Goal: Information Seeking & Learning: Check status

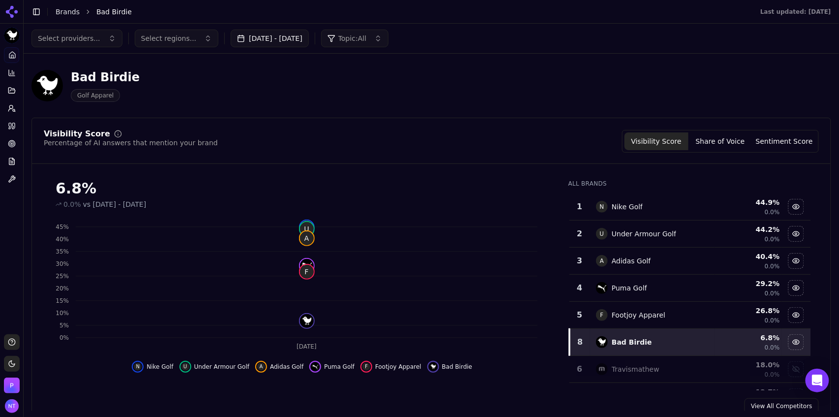
click at [304, 43] on button "[DATE] - [DATE]" at bounding box center [270, 39] width 78 height 18
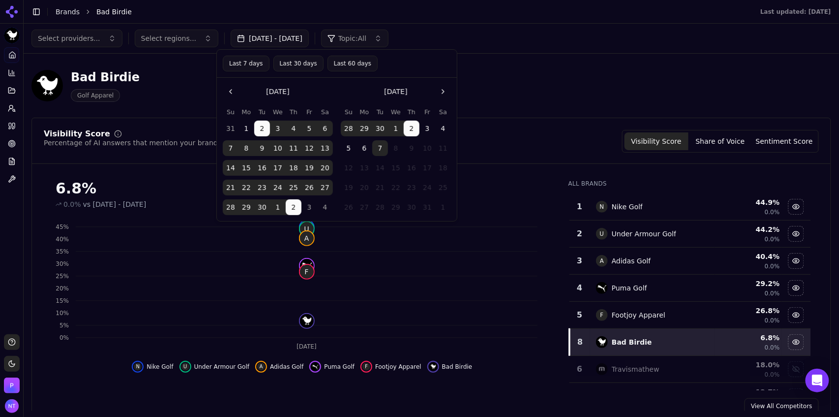
click at [242, 60] on button "Last 7 days" at bounding box center [246, 64] width 47 height 16
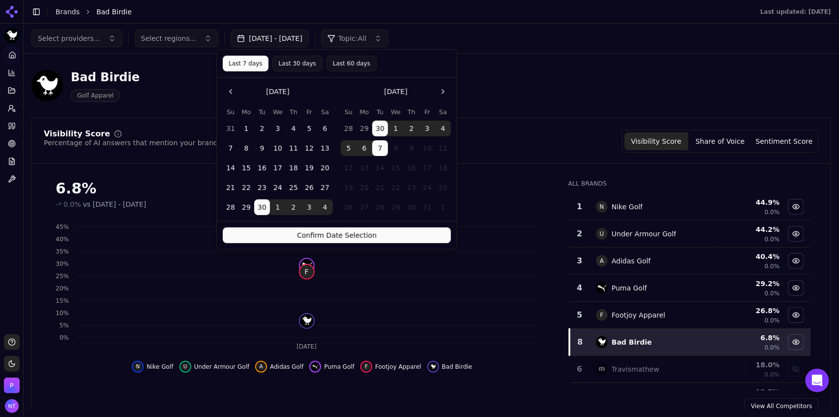
click at [311, 239] on button "Confirm Date Selection" at bounding box center [337, 235] width 228 height 16
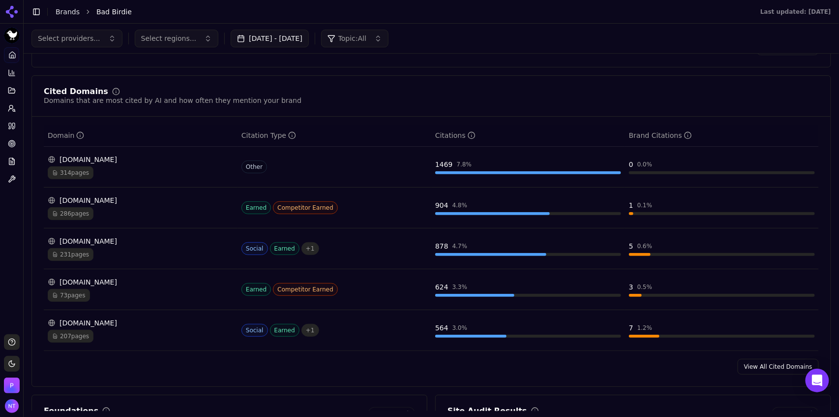
scroll to position [936, 0]
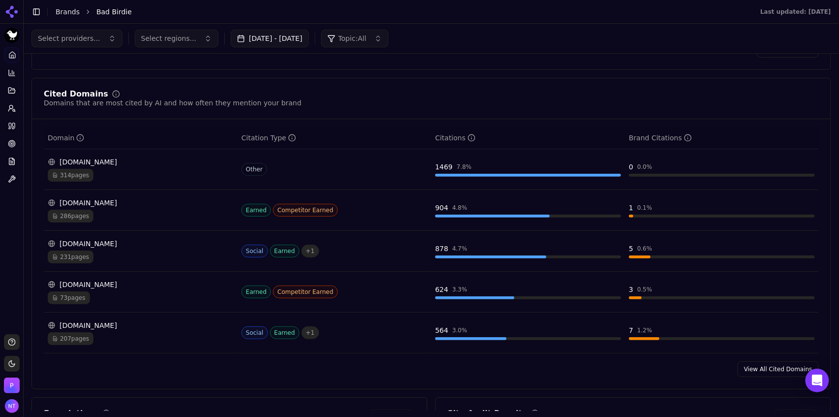
drag, startPoint x: 760, startPoint y: 370, endPoint x: 772, endPoint y: 371, distance: 12.9
click at [772, 371] on link "View All Cited Domains" at bounding box center [778, 369] width 81 height 16
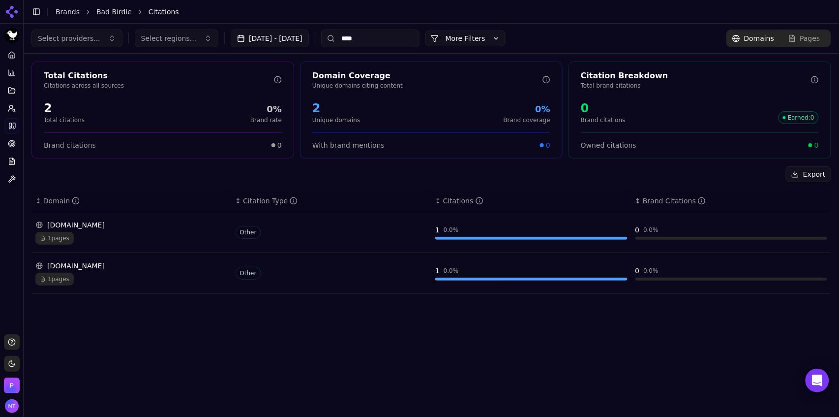
click at [370, 38] on input "****" at bounding box center [370, 39] width 98 height 18
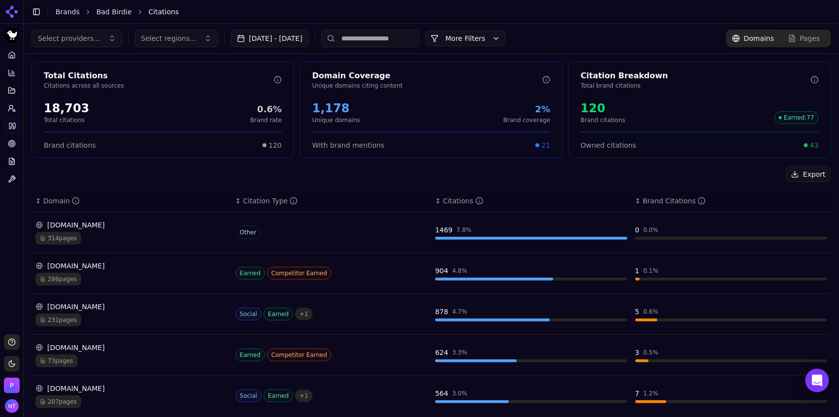
click at [120, 182] on div "Export ↕ Domain ↕ Citation Type ↕ Citations ↕ Brand Citations [DOMAIN_NAME] 314…" at bounding box center [431, 405] width 800 height 478
click at [87, 32] on button "Select providers..." at bounding box center [76, 39] width 91 height 18
click at [79, 79] on span "ChatGPT-Search" at bounding box center [69, 77] width 55 height 10
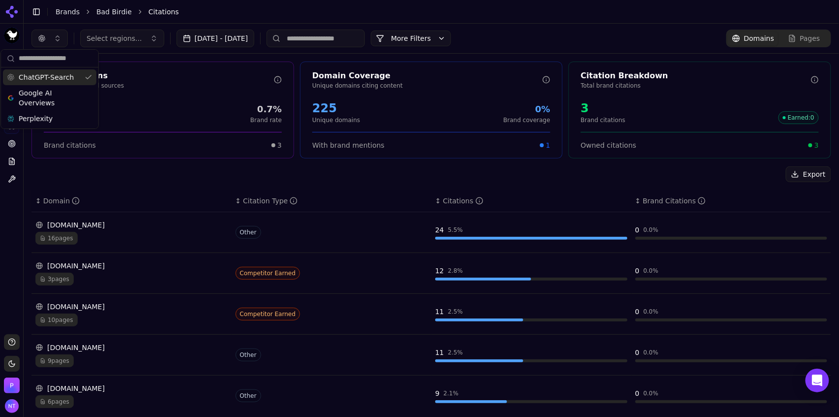
click at [232, 16] on div "Toggle Sidebar Brands Bad Birdie Citations" at bounding box center [422, 12] width 796 height 14
click at [55, 38] on button "button" at bounding box center [49, 39] width 36 height 18
click at [40, 101] on span "Google AI Overviews" at bounding box center [50, 98] width 62 height 20
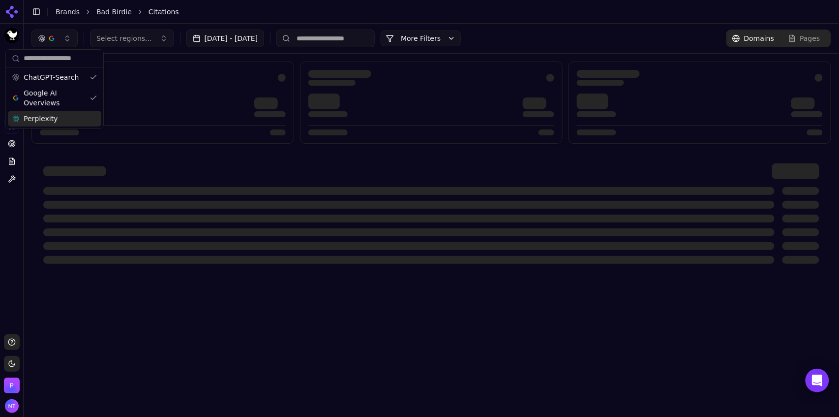
click at [40, 120] on span "Perplexity" at bounding box center [41, 119] width 34 height 10
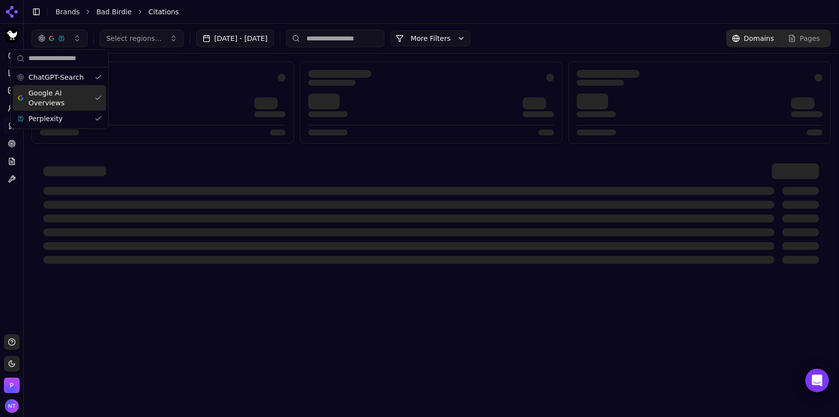
click at [219, 20] on header "Toggle Sidebar Brands Bad Birdie Citations" at bounding box center [432, 12] width 816 height 24
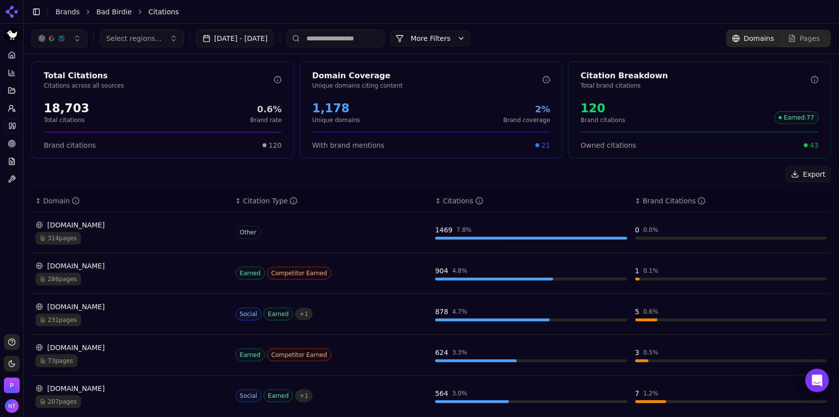
click at [117, 319] on div "231 pages" at bounding box center [131, 319] width 192 height 13
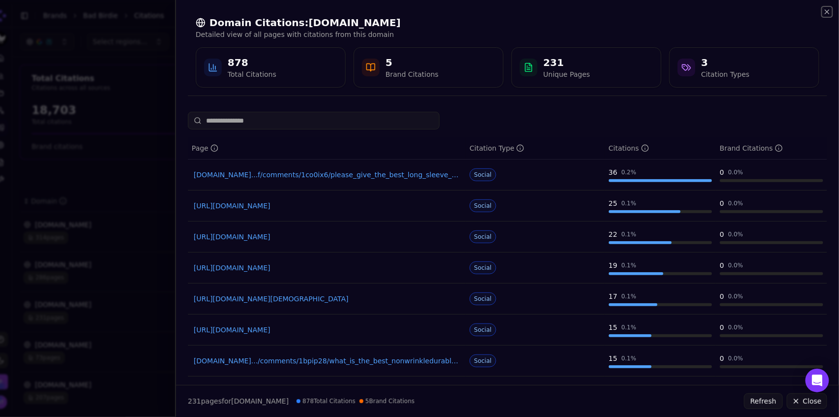
click at [828, 13] on icon "button" at bounding box center [827, 12] width 8 height 8
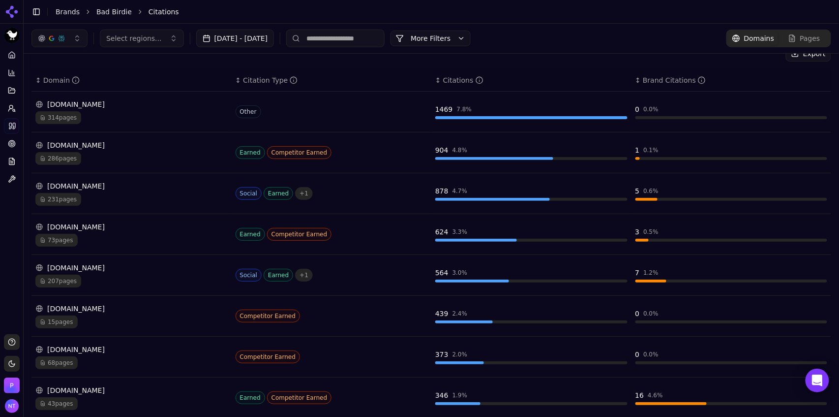
scroll to position [8, 0]
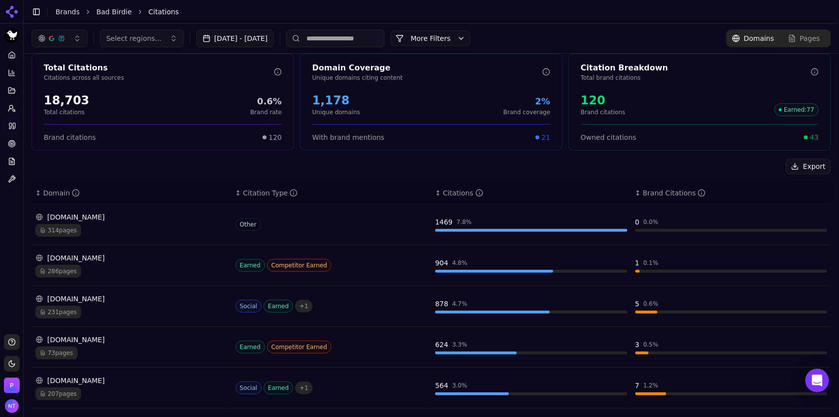
click at [370, 38] on input at bounding box center [335, 39] width 98 height 18
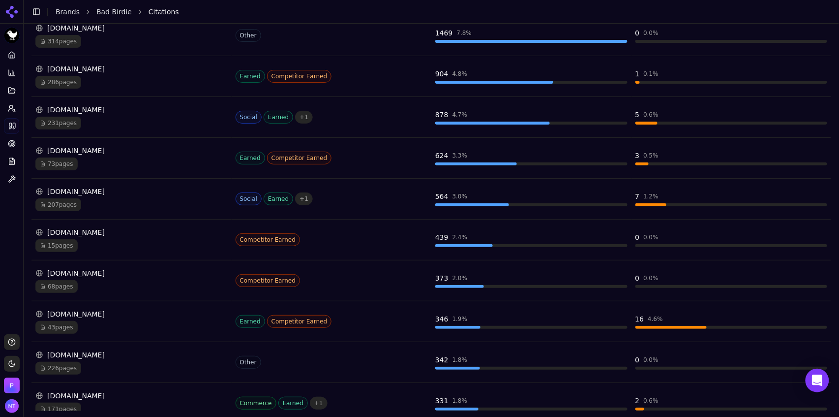
scroll to position [197, 0]
click at [124, 357] on div "[DOMAIN_NAME]" at bounding box center [131, 354] width 192 height 10
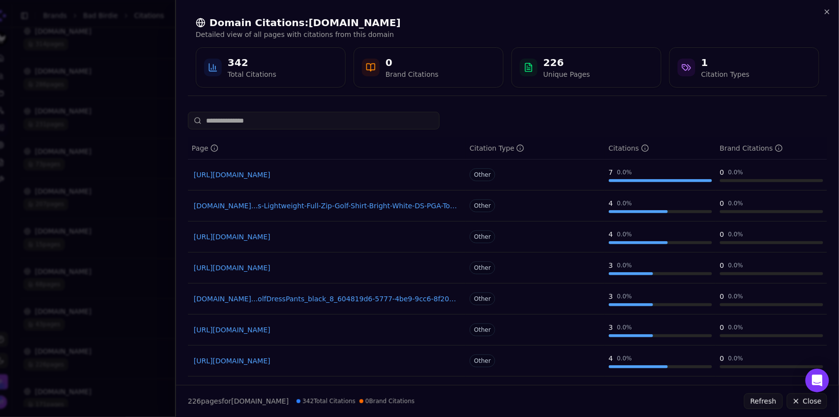
click at [346, 176] on link "[URL][DOMAIN_NAME]" at bounding box center [327, 175] width 266 height 10
click at [828, 15] on icon "button" at bounding box center [827, 12] width 8 height 8
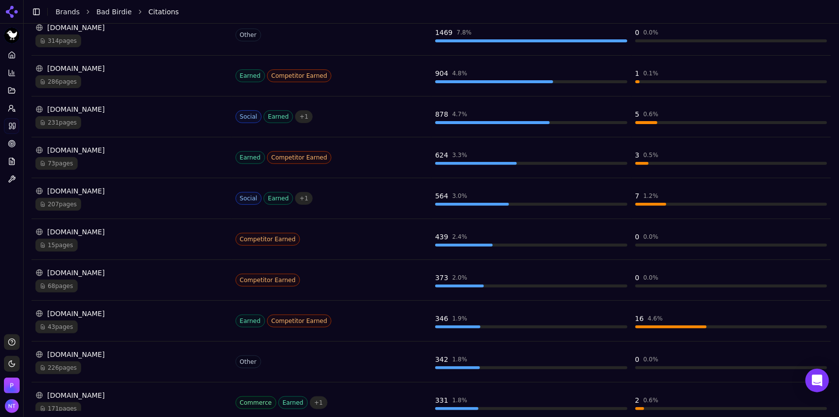
scroll to position [0, 0]
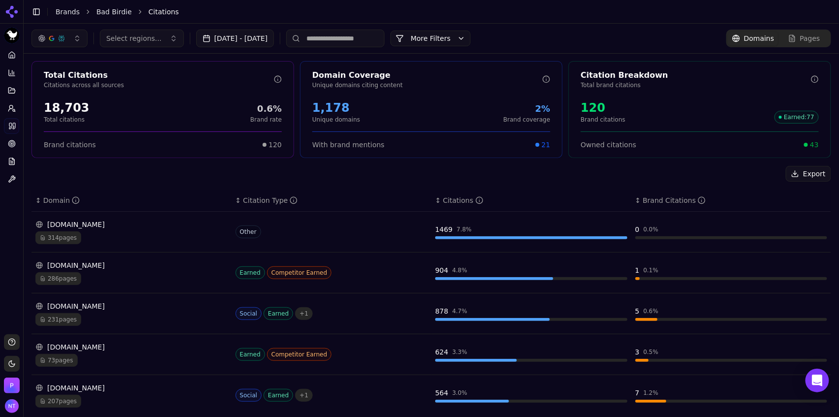
click at [801, 43] on span "Pages" at bounding box center [810, 38] width 20 height 10
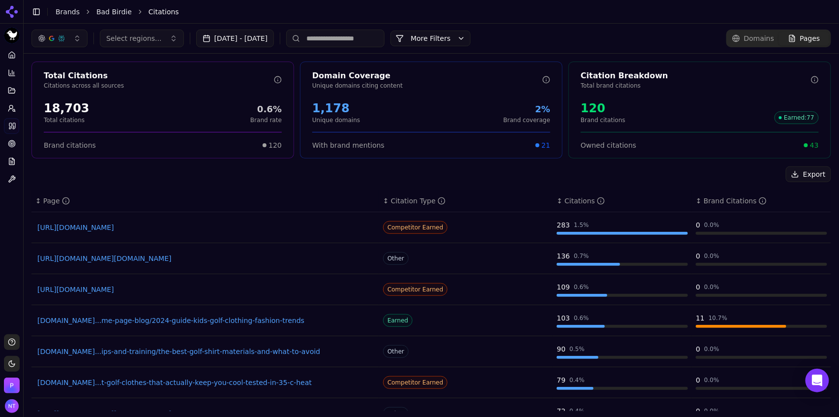
click at [365, 32] on input at bounding box center [335, 39] width 98 height 18
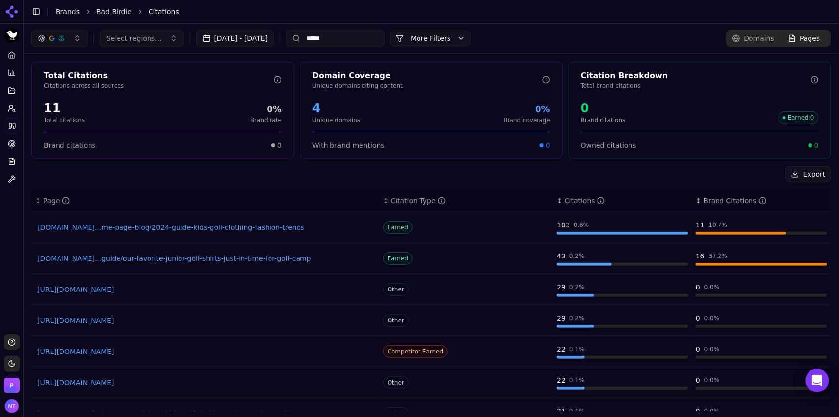
type input "*****"
click at [116, 10] on link "Bad Birdie" at bounding box center [113, 12] width 35 height 10
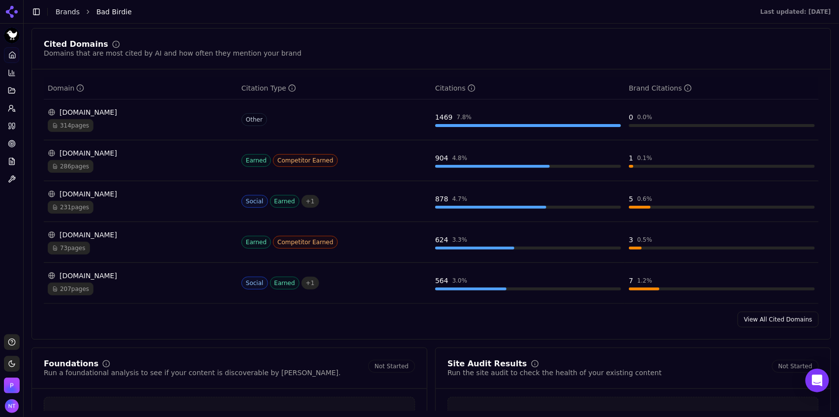
scroll to position [996, 0]
